Goal: Check status

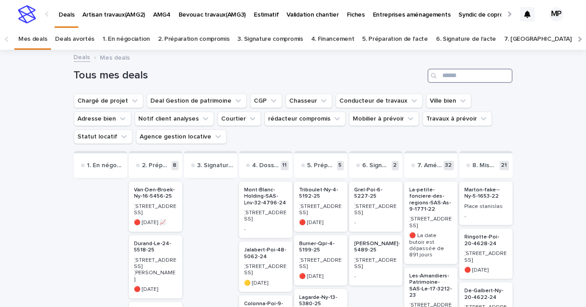
click at [463, 78] on input "Search" at bounding box center [470, 76] width 85 height 14
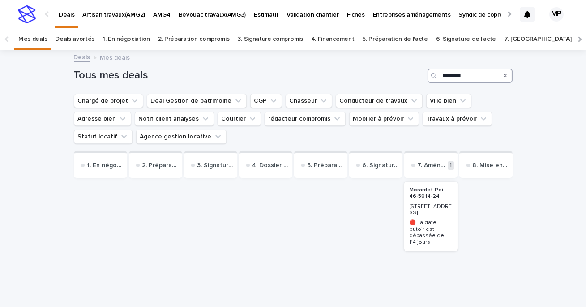
type input "********"
click at [422, 193] on p "Morardet-Poi-46-5014-24" at bounding box center [431, 193] width 43 height 13
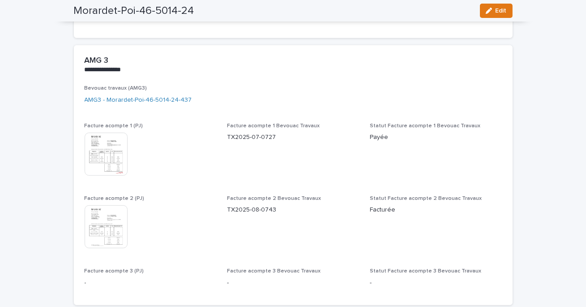
scroll to position [885, 0]
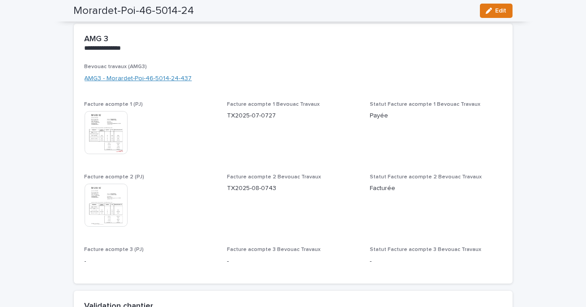
click at [151, 80] on link "AMG3 - Morardet-Poi-46-5014-24-437" at bounding box center [139, 78] width 108 height 9
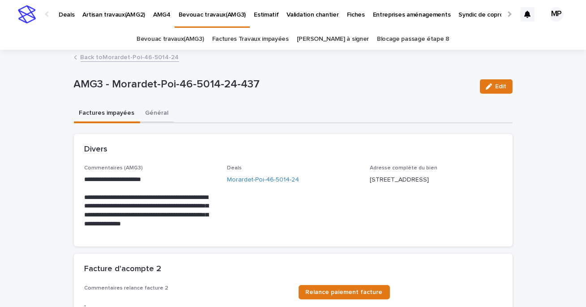
click at [151, 112] on button "Général" at bounding box center [157, 113] width 34 height 19
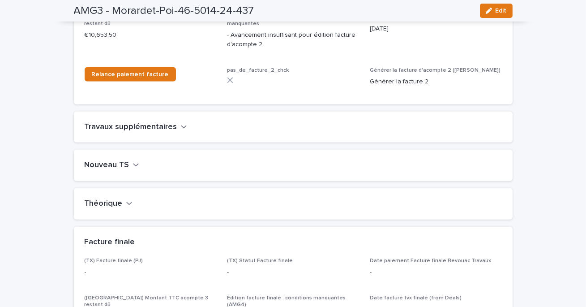
scroll to position [1082, 0]
click at [150, 121] on h2 "Travaux supplémentaires" at bounding box center [131, 126] width 93 height 10
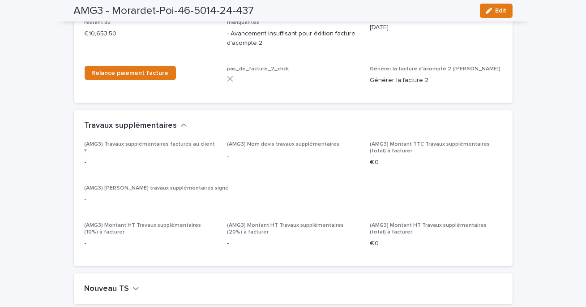
click at [116, 284] on h2 "Nouveau TS" at bounding box center [107, 289] width 45 height 10
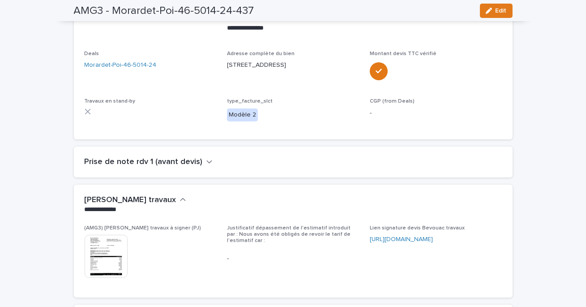
scroll to position [0, 0]
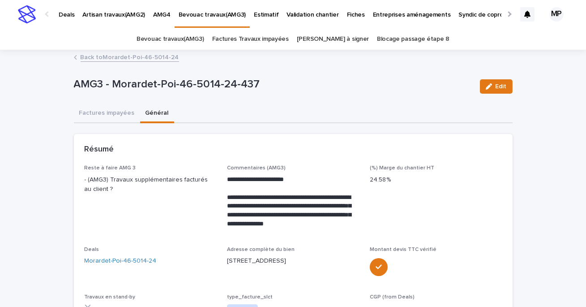
click at [108, 57] on link "Back to Morardet-Poi-46-5014-24" at bounding box center [130, 57] width 99 height 10
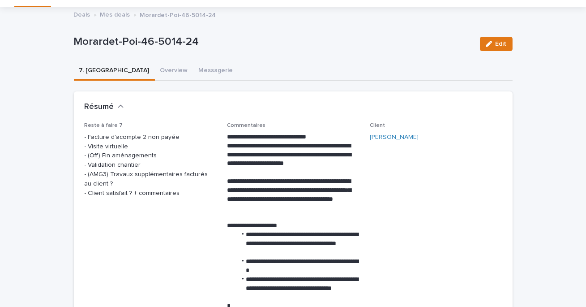
scroll to position [42, 0]
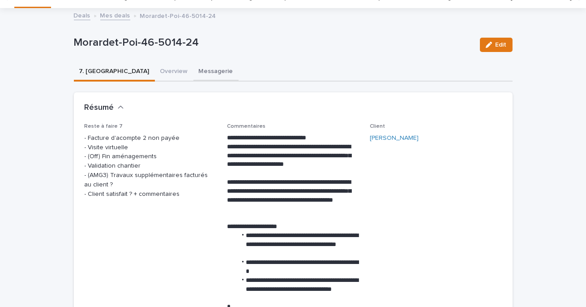
click at [194, 71] on button "Messagerie" at bounding box center [216, 72] width 45 height 19
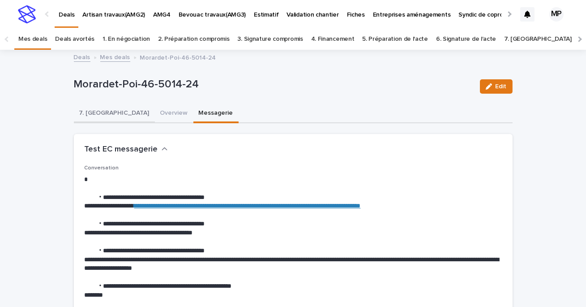
click at [93, 116] on button "7. [GEOGRAPHIC_DATA]" at bounding box center [114, 113] width 81 height 19
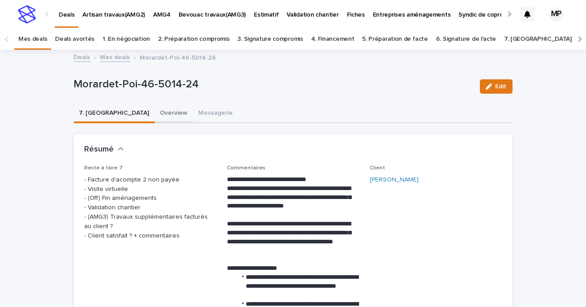
click at [155, 116] on button "Overview" at bounding box center [174, 113] width 39 height 19
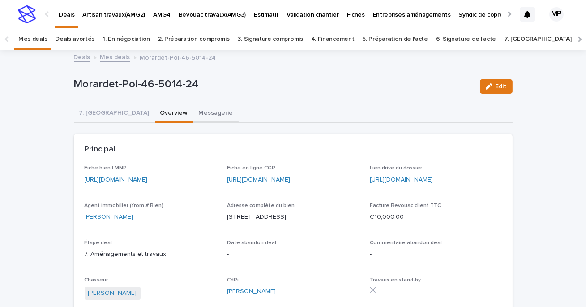
click at [194, 118] on button "Messagerie" at bounding box center [216, 113] width 45 height 19
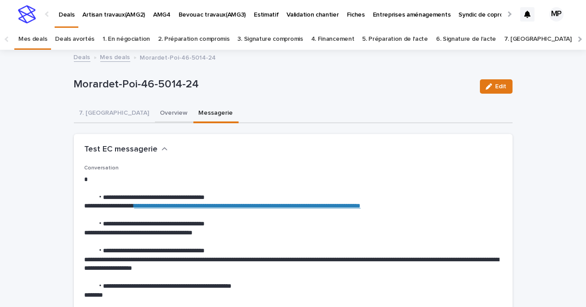
click at [155, 112] on button "Overview" at bounding box center [174, 113] width 39 height 19
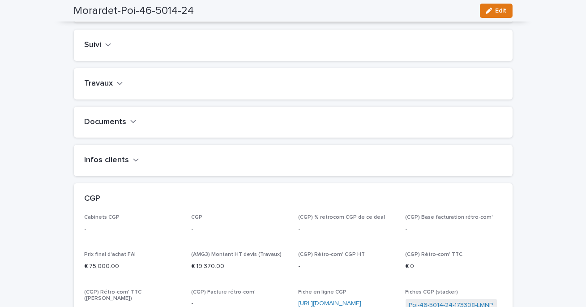
scroll to position [372, 0]
click at [115, 99] on div "Travaux" at bounding box center [293, 85] width 439 height 31
click at [119, 89] on icon "button" at bounding box center [120, 85] width 6 height 8
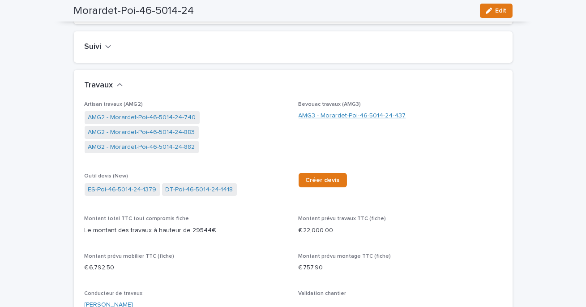
click at [348, 120] on link "AMG3 - Morardet-Poi-46-5014-24-437" at bounding box center [353, 115] width 108 height 9
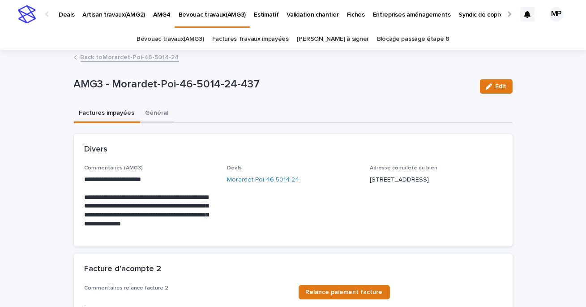
click at [153, 112] on button "Général" at bounding box center [157, 113] width 34 height 19
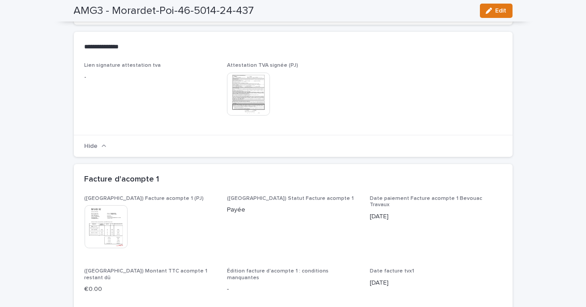
scroll to position [490, 0]
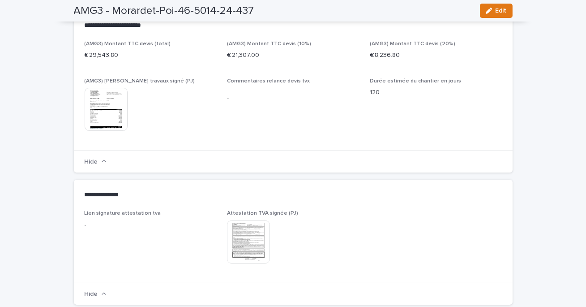
click at [105, 110] on img at bounding box center [106, 109] width 43 height 43
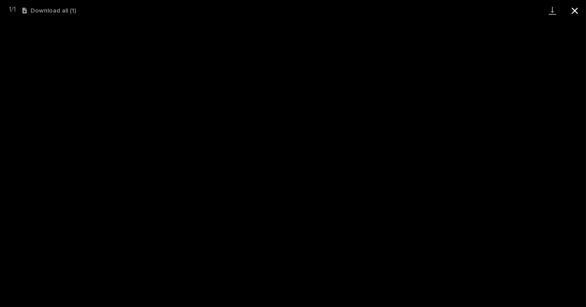
click at [575, 6] on button "Close gallery" at bounding box center [575, 10] width 22 height 21
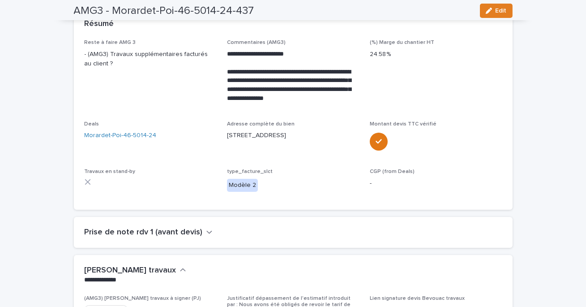
scroll to position [0, 0]
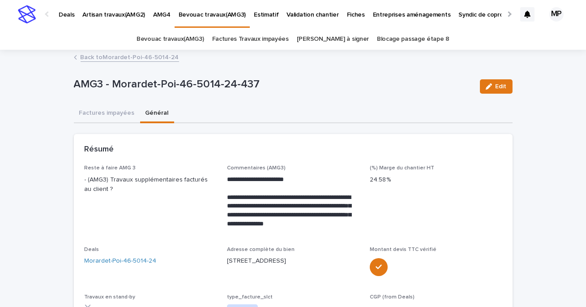
click at [112, 56] on link "Back to Morardet-Poi-46-5014-24" at bounding box center [130, 57] width 99 height 10
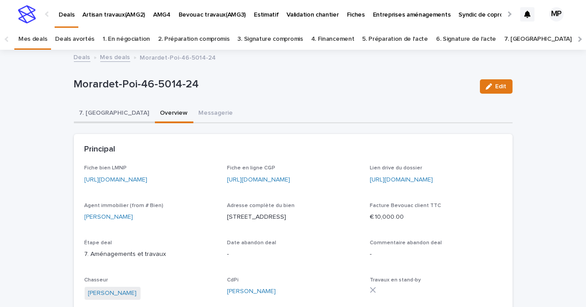
click at [97, 114] on button "7. [GEOGRAPHIC_DATA]" at bounding box center [114, 113] width 81 height 19
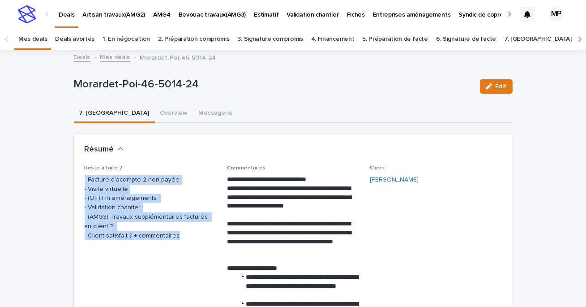
drag, startPoint x: 181, startPoint y: 237, endPoint x: 82, endPoint y: 180, distance: 114.0
click at [185, 241] on div "Reste à faire 7 - Facture d'acompte 2 non payée - Visite virtuelle - (Off) Fin …" at bounding box center [151, 206] width 132 height 82
drag, startPoint x: 186, startPoint y: 232, endPoint x: 85, endPoint y: 180, distance: 114.0
click at [85, 180] on p "- Facture d'acompte 2 non payée - Visite virtuelle - (Off) Fin aménagements - V…" at bounding box center [151, 207] width 132 height 65
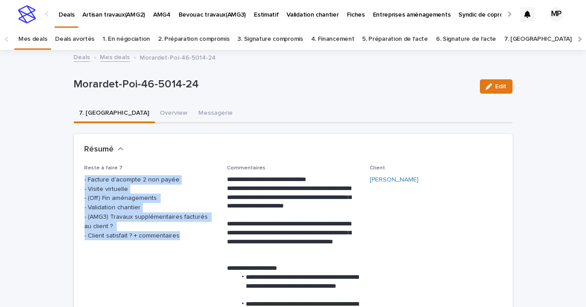
click at [178, 201] on p "- Facture d'acompte 2 non payée - Visite virtuelle - (Off) Fin aménagements - V…" at bounding box center [151, 207] width 132 height 65
drag, startPoint x: 182, startPoint y: 237, endPoint x: 82, endPoint y: 182, distance: 114.3
click at [203, 198] on p "- Facture d'acompte 2 non payée - Visite virtuelle - (Off) Fin aménagements - V…" at bounding box center [151, 207] width 132 height 65
